Goal: Information Seeking & Learning: Understand process/instructions

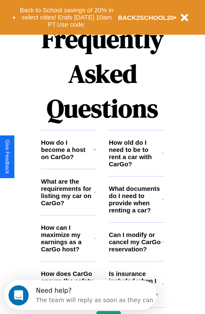
scroll to position [1024, 0]
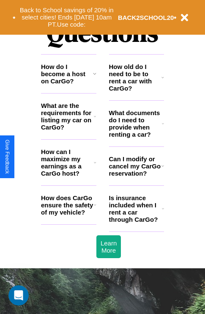
click at [162, 169] on icon at bounding box center [162, 165] width 3 height 7
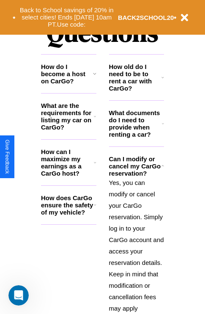
click at [95, 120] on icon at bounding box center [95, 116] width 2 height 7
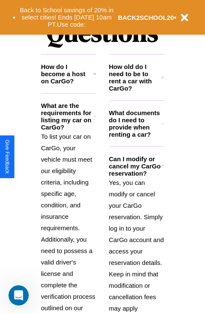
click at [162, 167] on polyline at bounding box center [162, 165] width 2 height 1
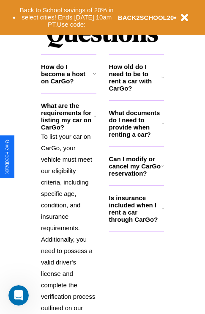
click at [136, 222] on h3 "Is insurance included when I rent a car through CarGo?" at bounding box center [135, 208] width 53 height 29
click at [163, 127] on icon at bounding box center [163, 123] width 2 height 7
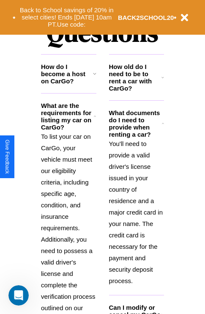
click at [163, 81] on icon at bounding box center [162, 77] width 3 height 7
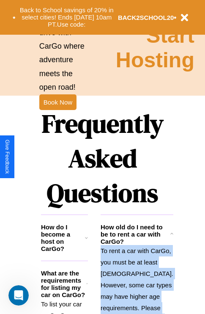
scroll to position [823, 0]
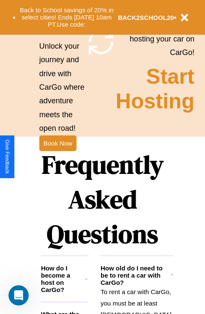
click at [57, 157] on h1 "Frequently Asked Questions" at bounding box center [102, 199] width 123 height 112
